Goal: Task Accomplishment & Management: Manage account settings

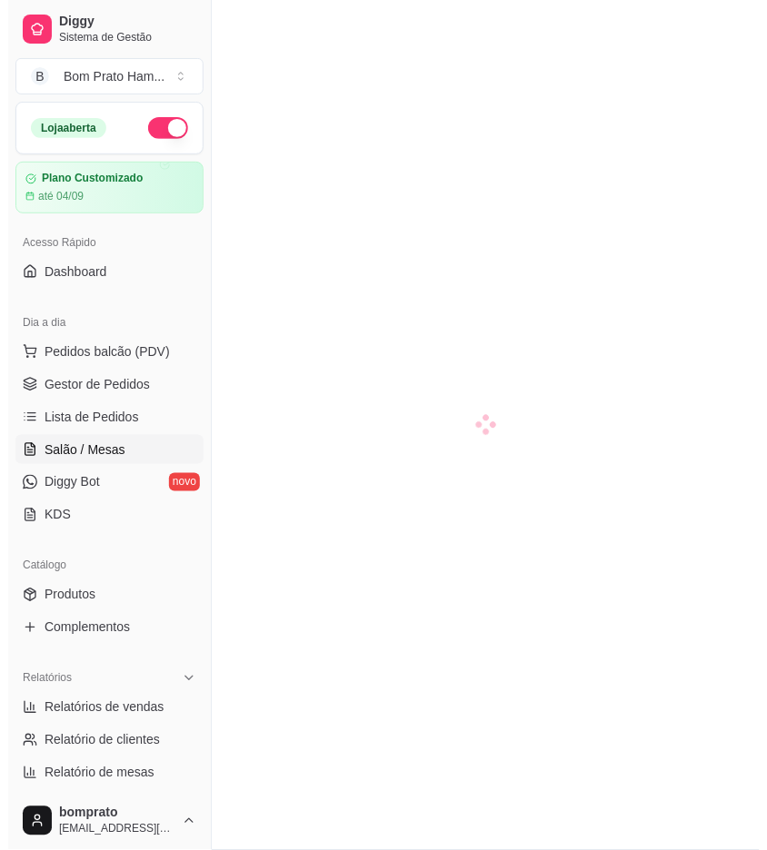
scroll to position [52, 0]
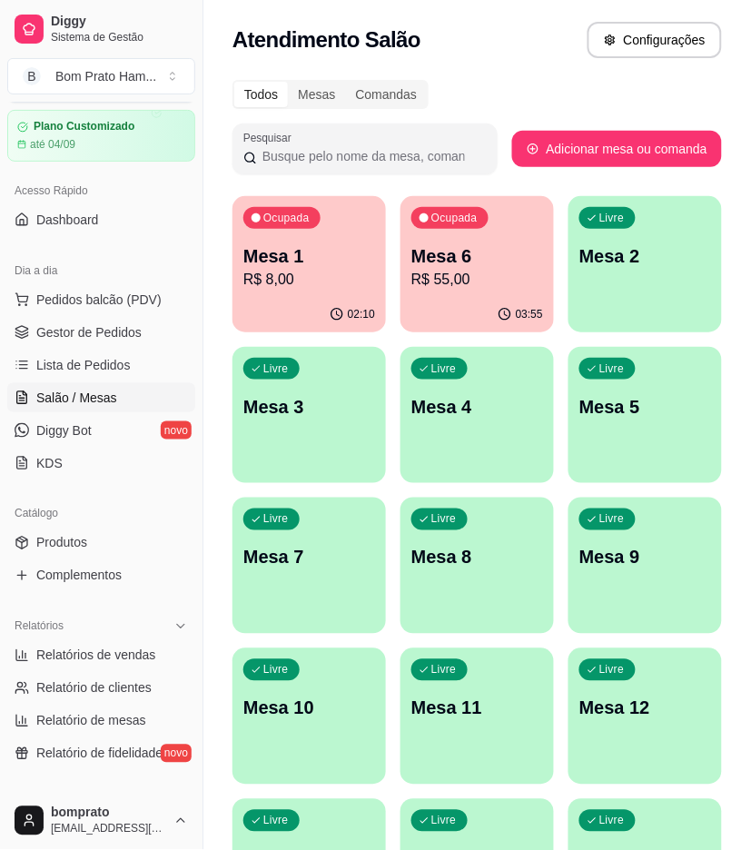
click at [416, 303] on div "03:55" at bounding box center [478, 314] width 154 height 35
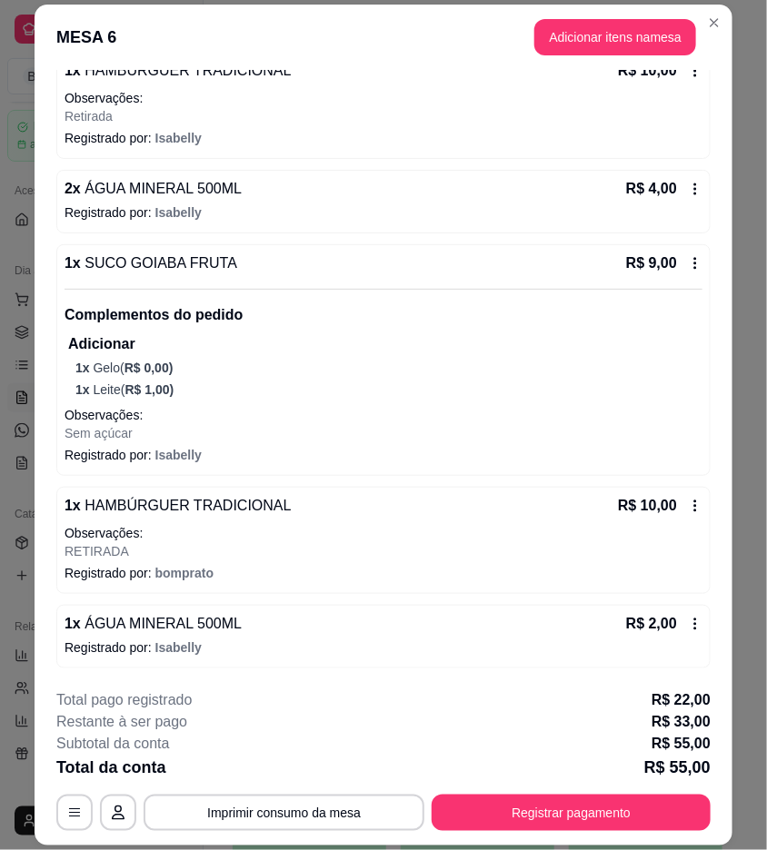
scroll to position [53, 0]
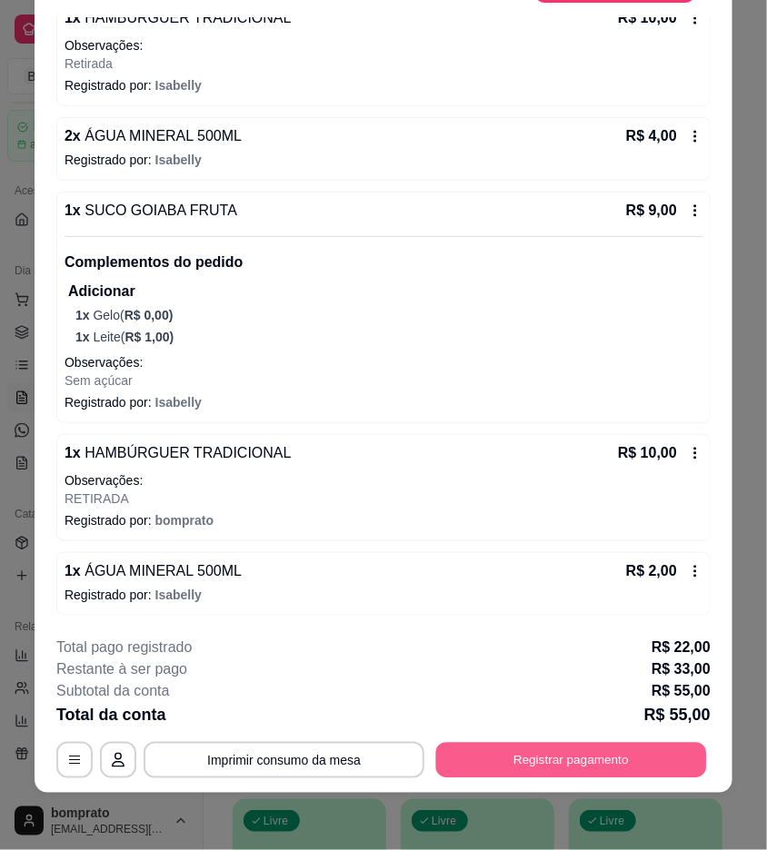
click at [586, 757] on button "Registrar pagamento" at bounding box center [571, 760] width 271 height 35
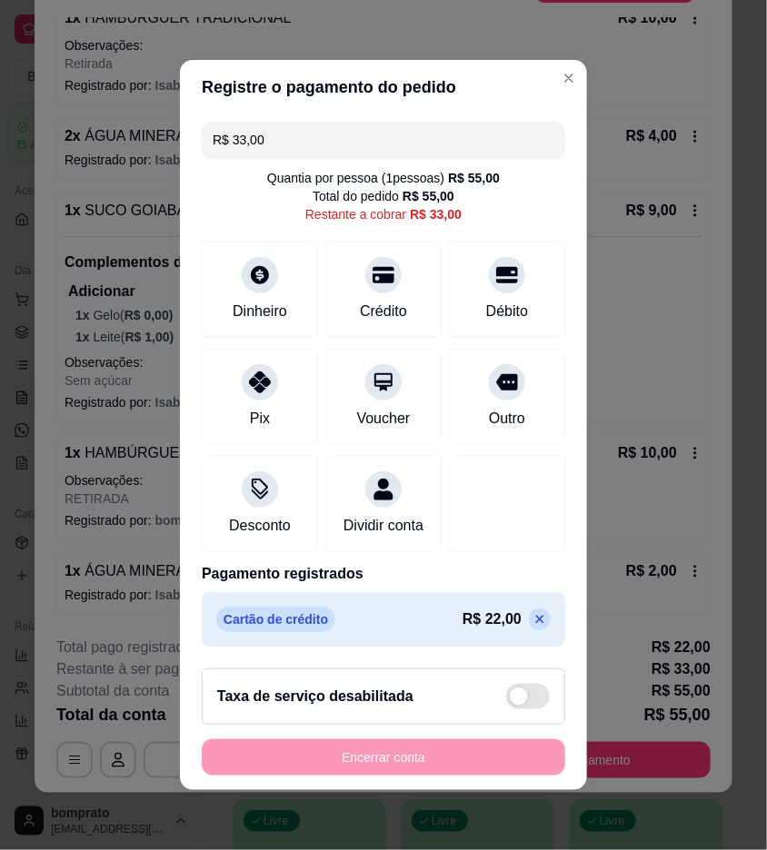
drag, startPoint x: 273, startPoint y: 125, endPoint x: 201, endPoint y: 129, distance: 71.9
click at [202, 129] on div "R$ 33,00" at bounding box center [383, 140] width 363 height 36
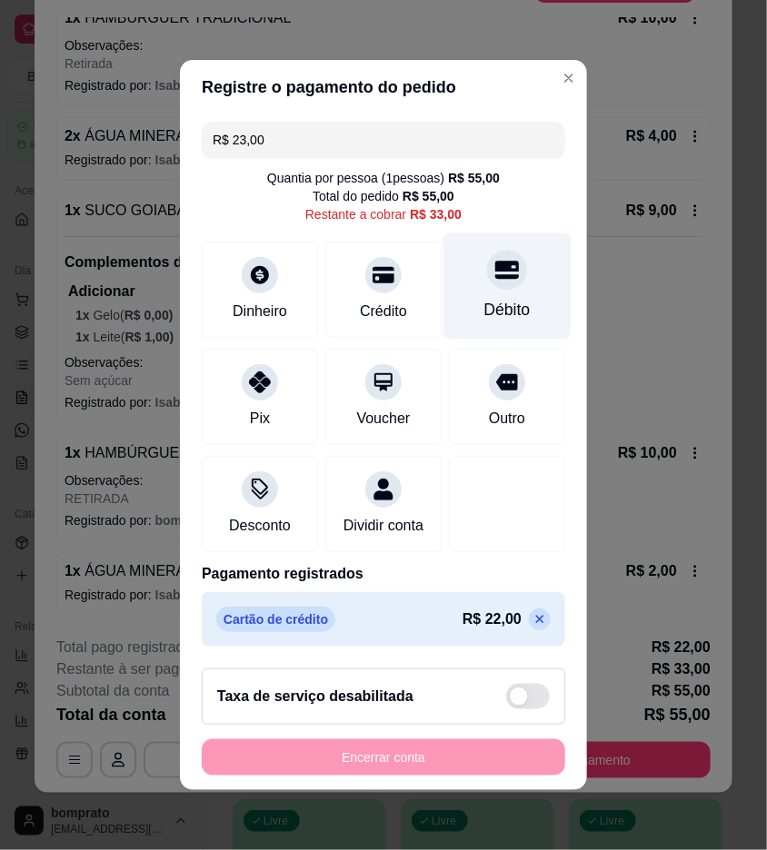
click at [484, 298] on div "Débito" at bounding box center [507, 310] width 46 height 24
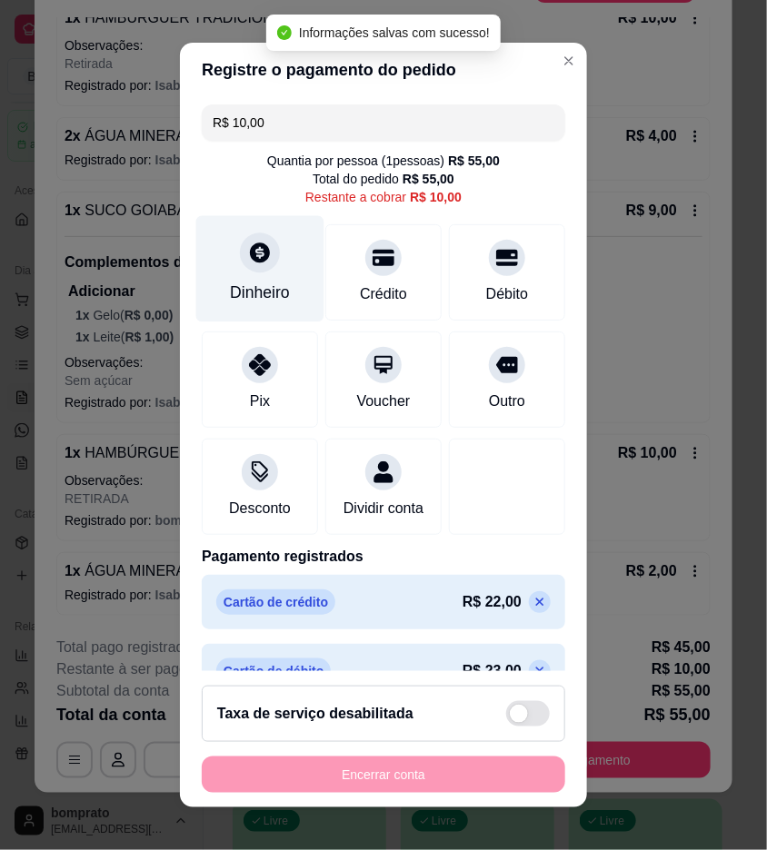
click at [260, 250] on div at bounding box center [260, 253] width 40 height 40
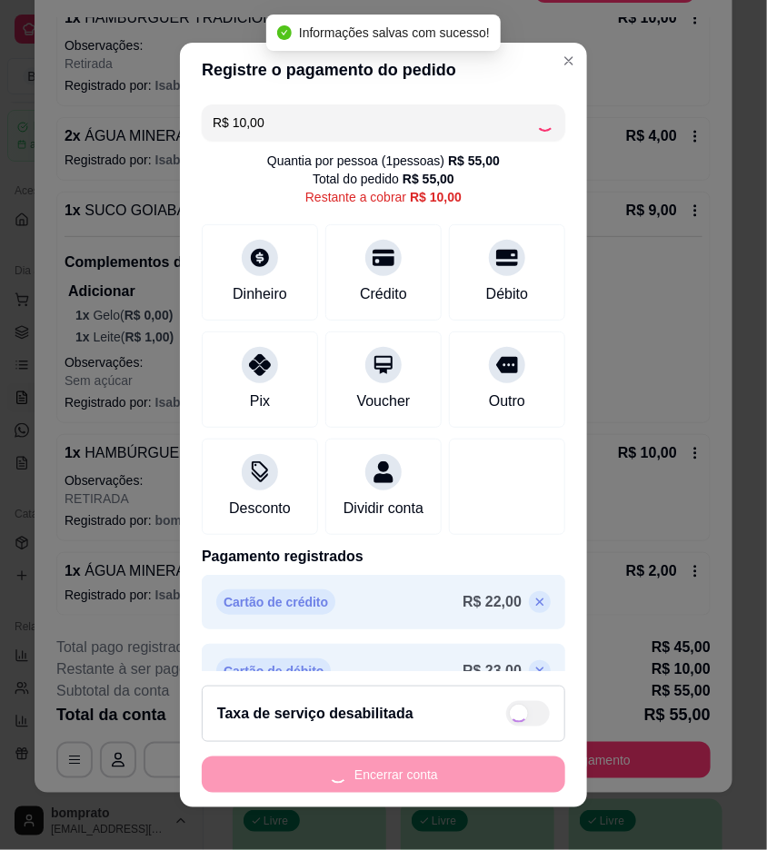
type input "R$ 0,00"
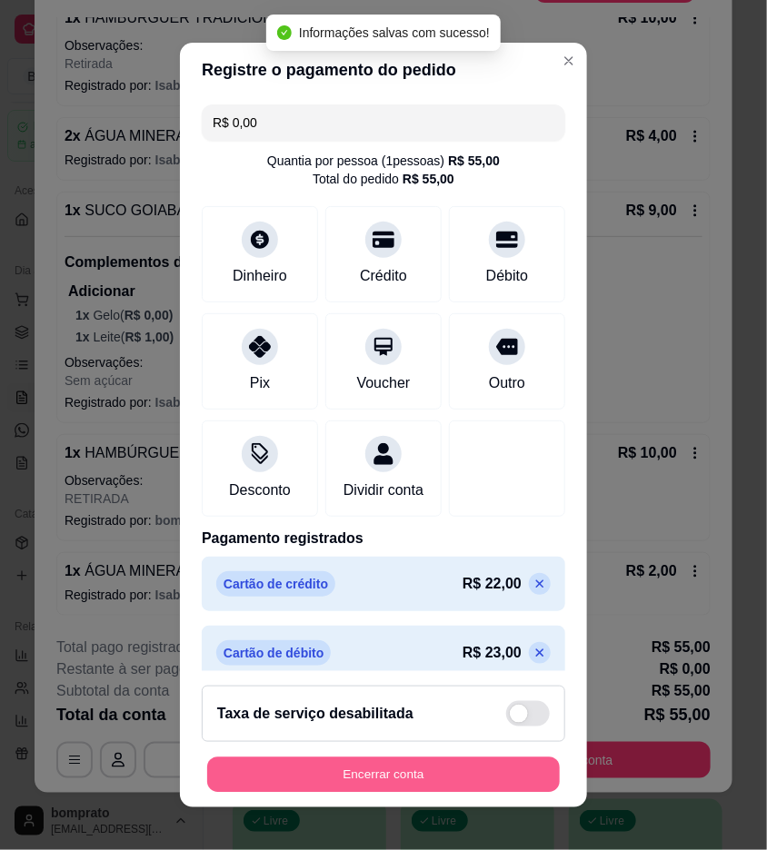
click at [466, 778] on button "Encerrar conta" at bounding box center [383, 775] width 352 height 35
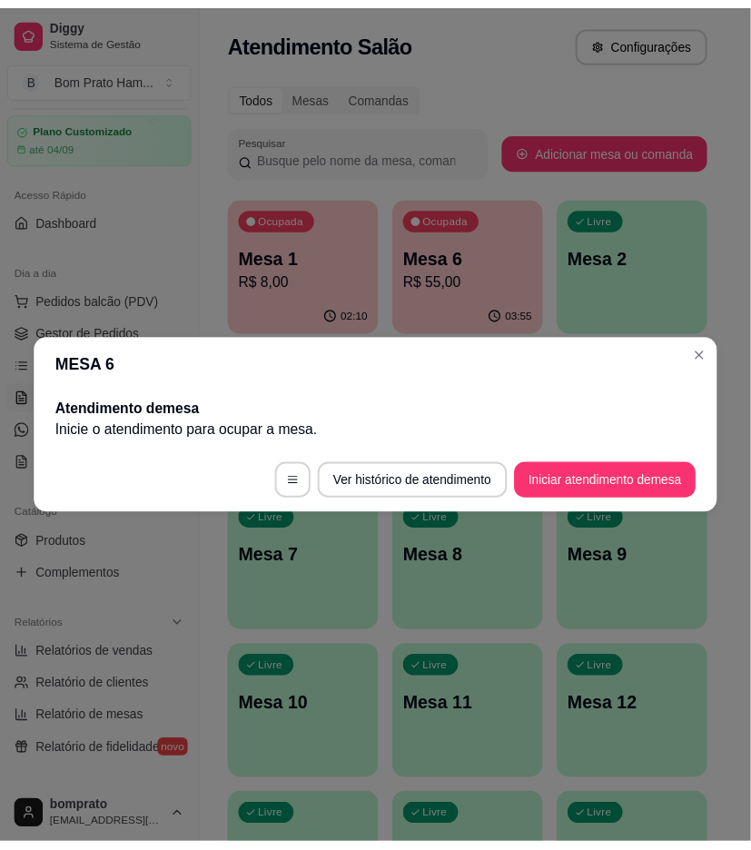
scroll to position [0, 0]
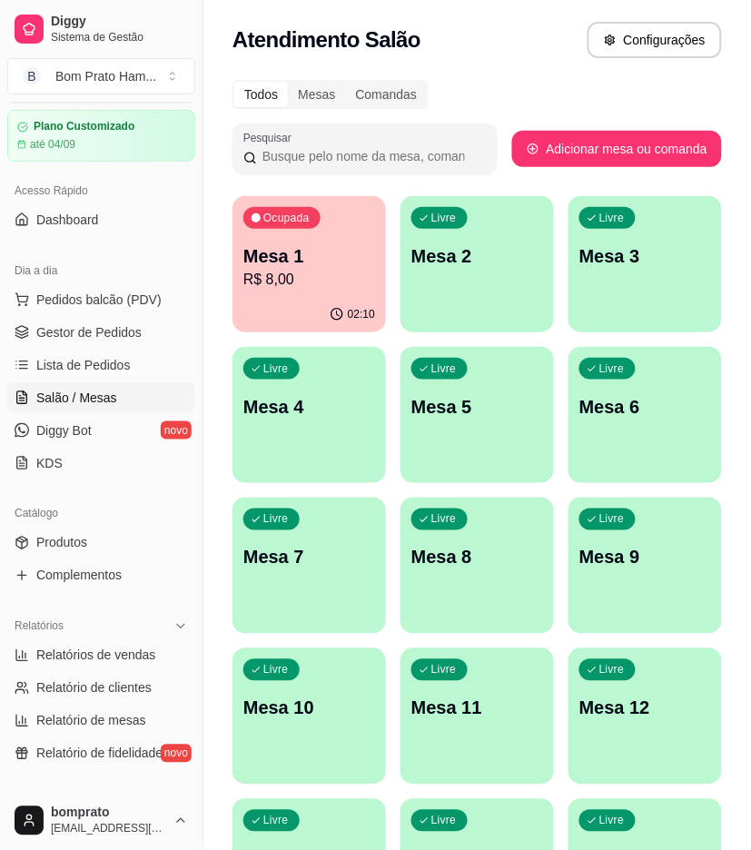
click at [327, 279] on p "R$ 8,00" at bounding box center [309, 280] width 132 height 22
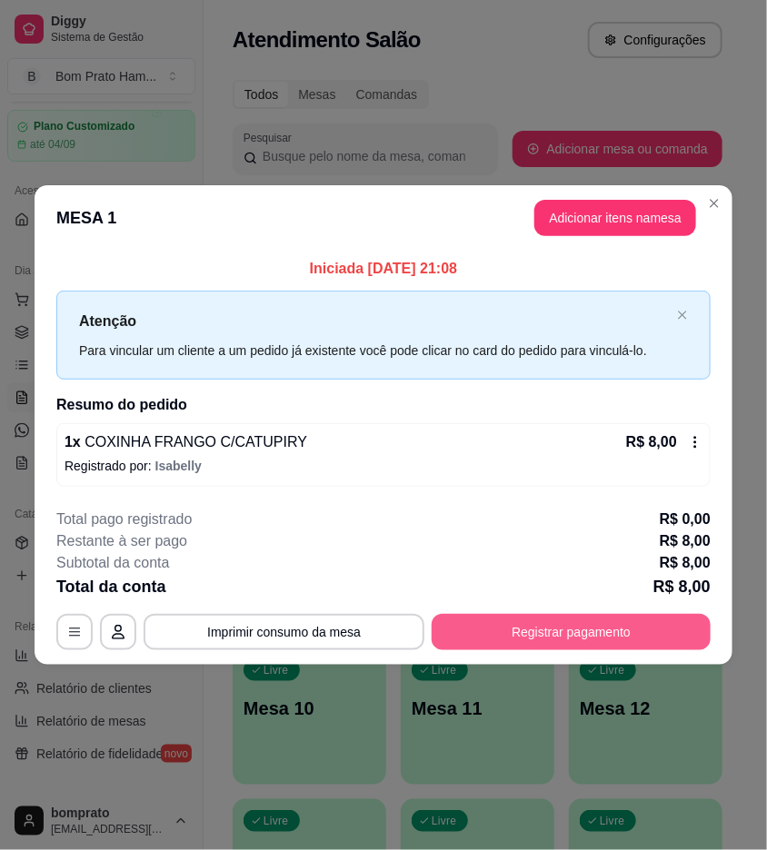
click at [609, 637] on button "Registrar pagamento" at bounding box center [571, 632] width 279 height 36
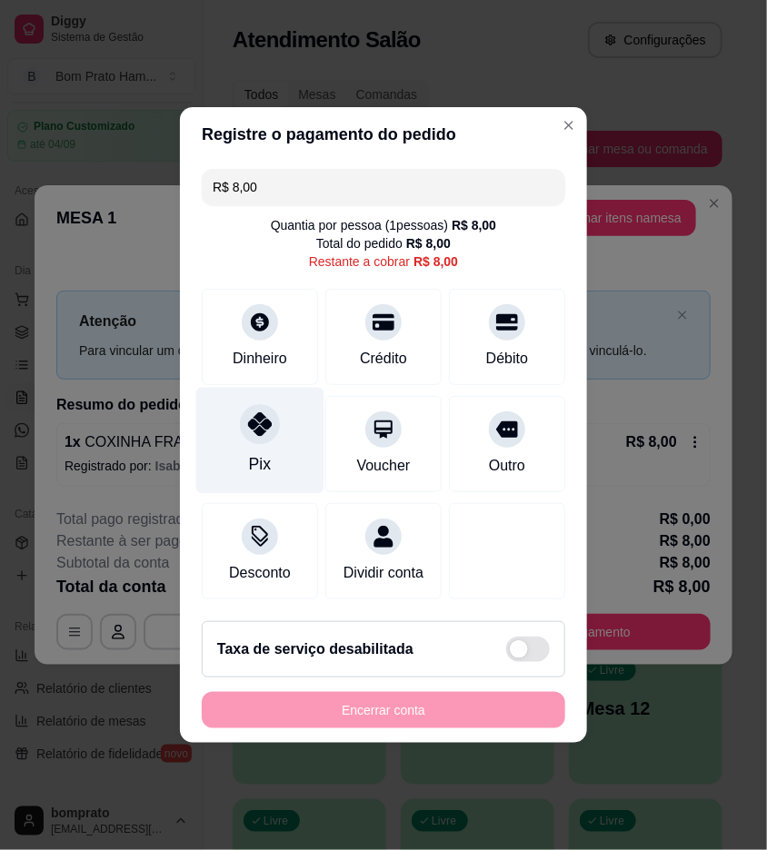
click at [292, 407] on div "Pix" at bounding box center [260, 441] width 128 height 106
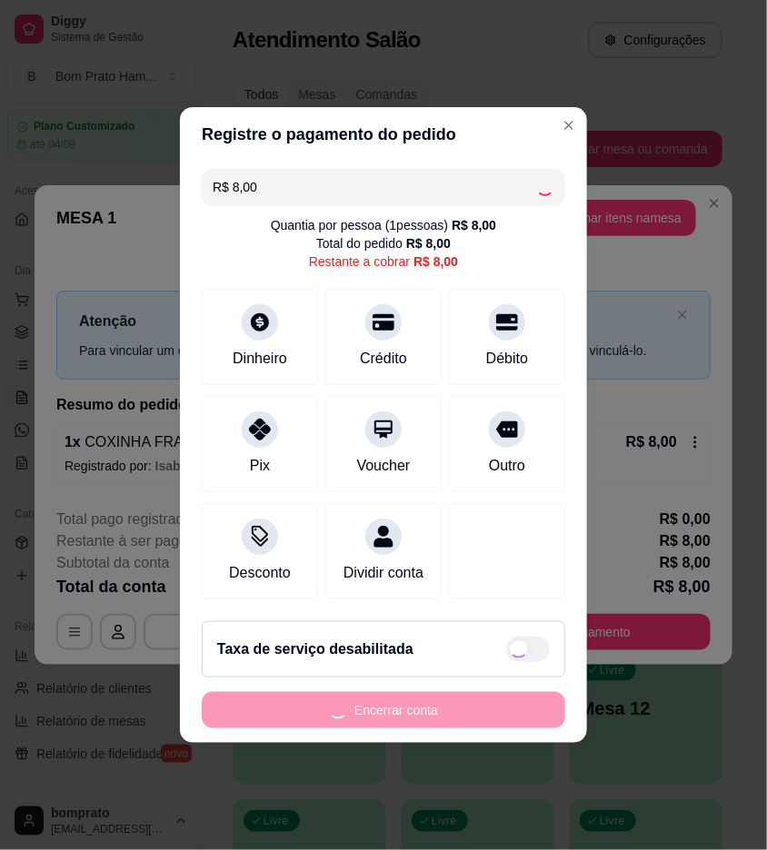
type input "R$ 0,00"
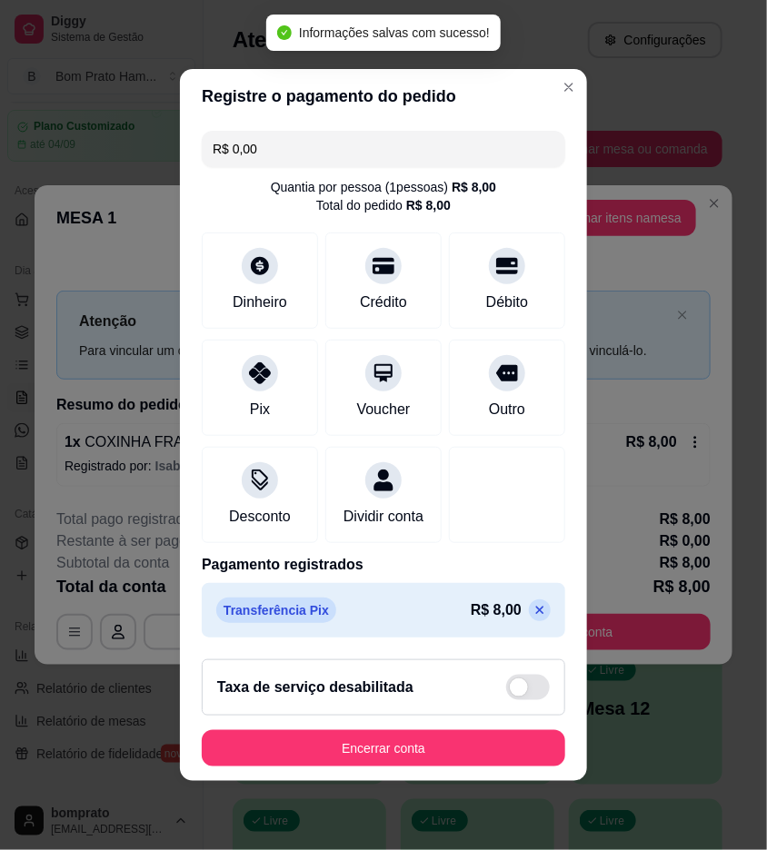
click at [432, 736] on footer "Taxa de serviço desabilitada Encerrar conta" at bounding box center [383, 713] width 407 height 136
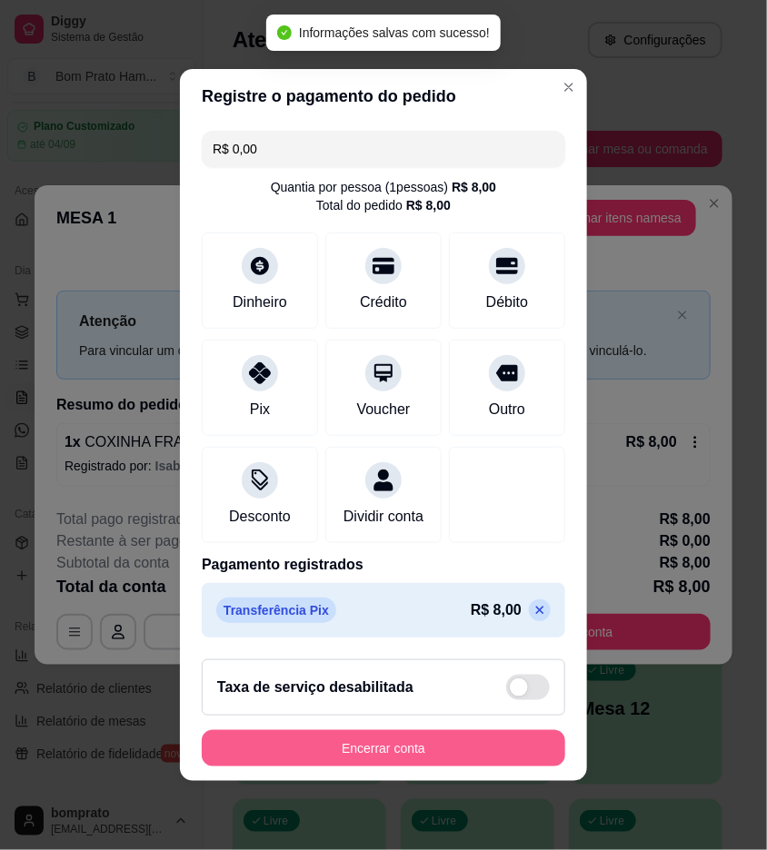
click at [445, 757] on button "Encerrar conta" at bounding box center [383, 748] width 363 height 36
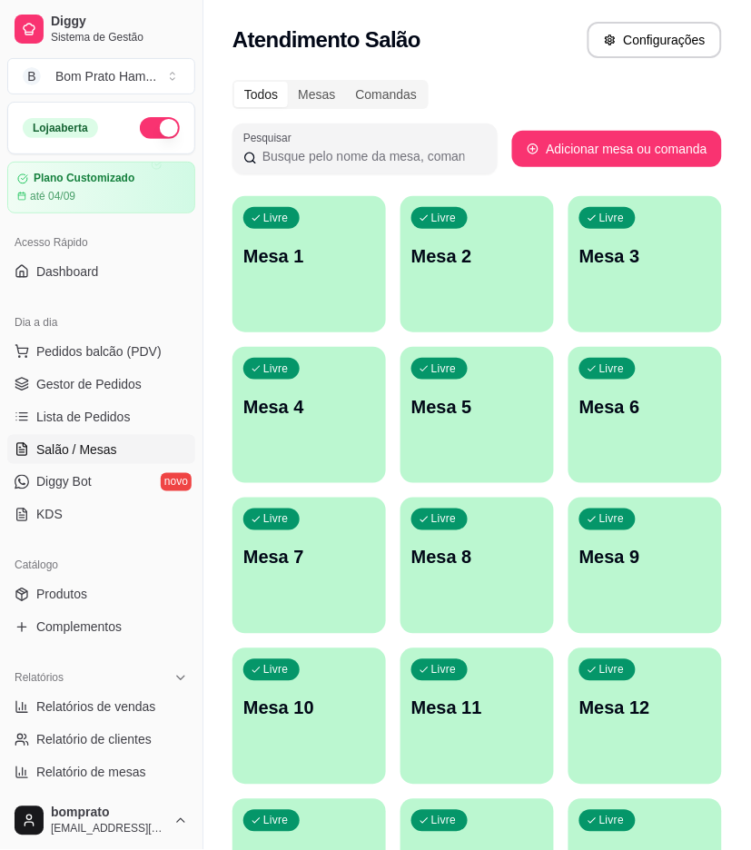
click at [140, 133] on button "button" at bounding box center [160, 128] width 40 height 22
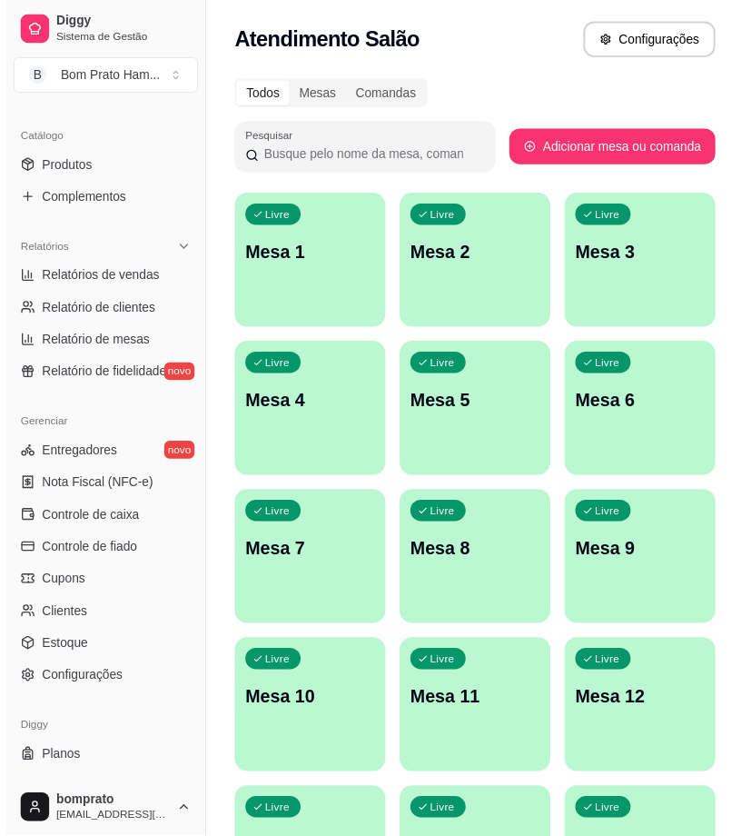
scroll to position [456, 0]
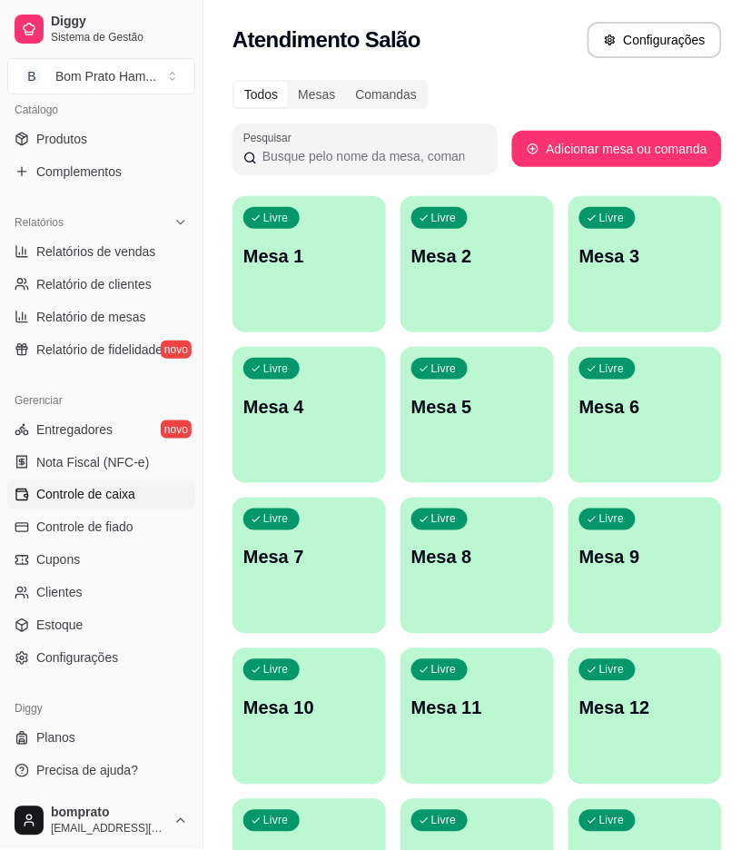
click at [121, 487] on span "Controle de caixa" at bounding box center [85, 495] width 99 height 18
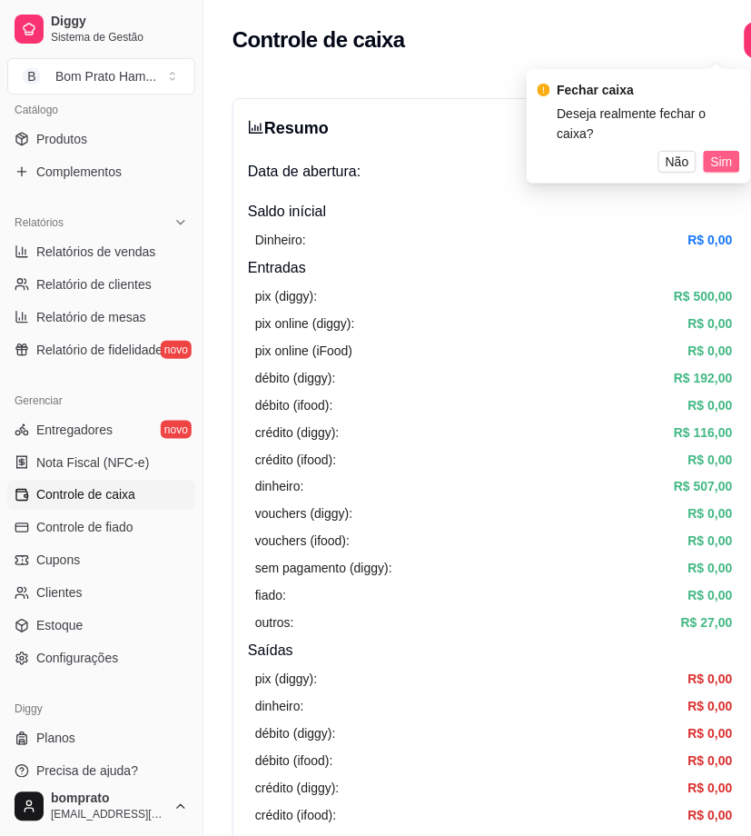
click at [723, 152] on span "Sim" at bounding box center [722, 162] width 22 height 20
